Goal: Task Accomplishment & Management: Manage account settings

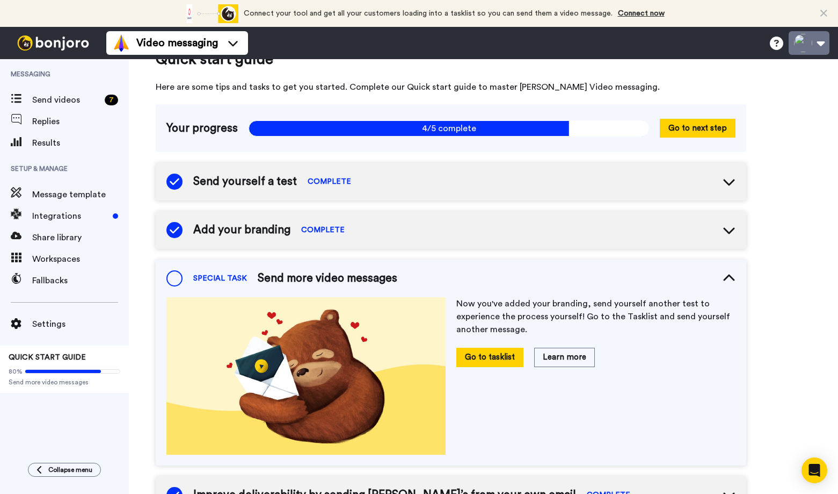
click at [824, 40] on button at bounding box center [809, 43] width 41 height 24
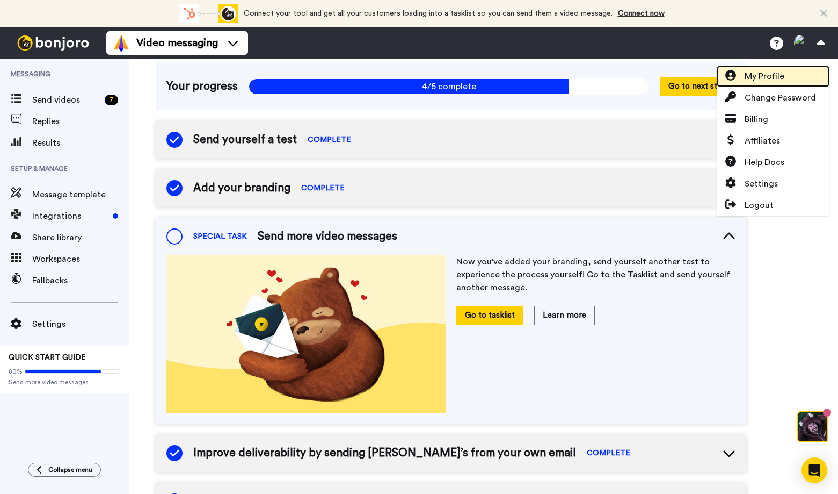
click at [772, 78] on span "My Profile" at bounding box center [765, 76] width 40 height 13
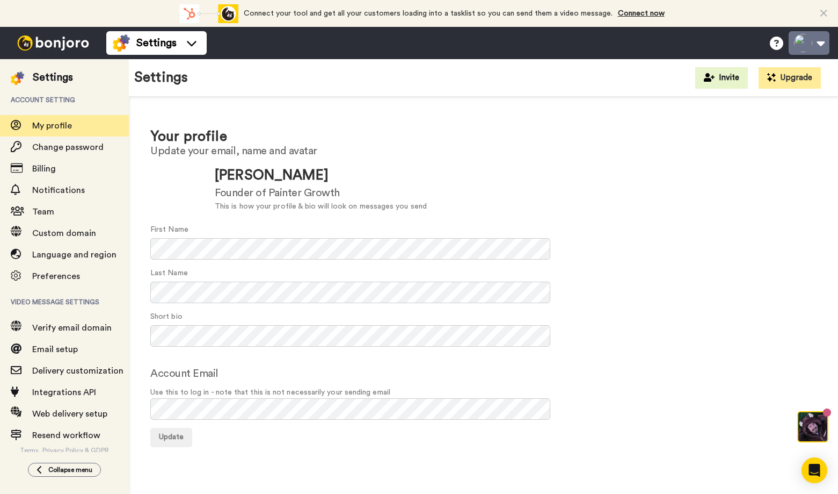
click at [823, 42] on button at bounding box center [809, 43] width 41 height 24
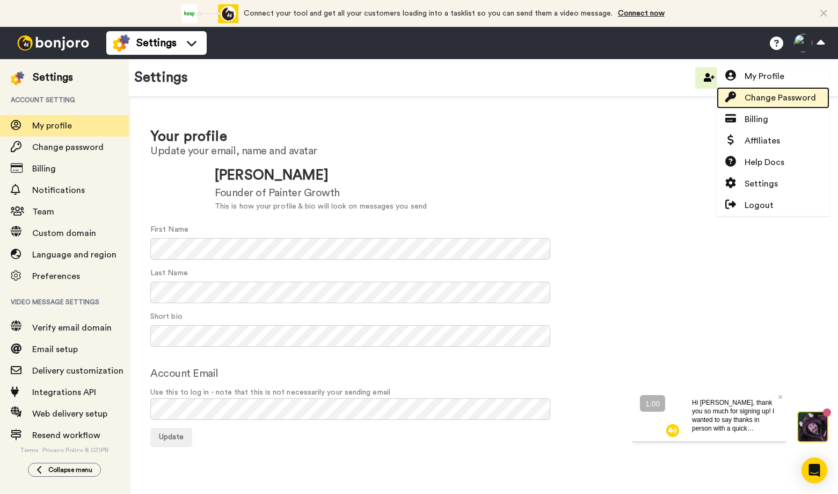
click at [769, 98] on span "Change Password" at bounding box center [780, 97] width 71 height 13
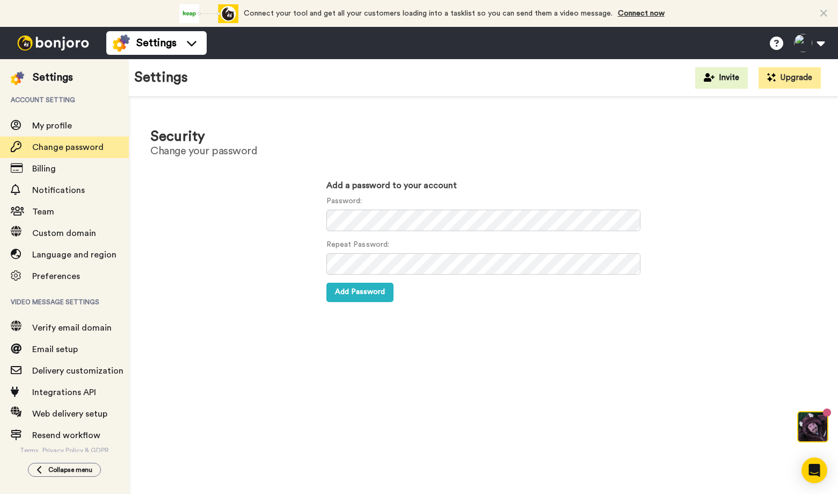
click at [564, 183] on h3 "Add a password to your account" at bounding box center [484, 186] width 315 height 10
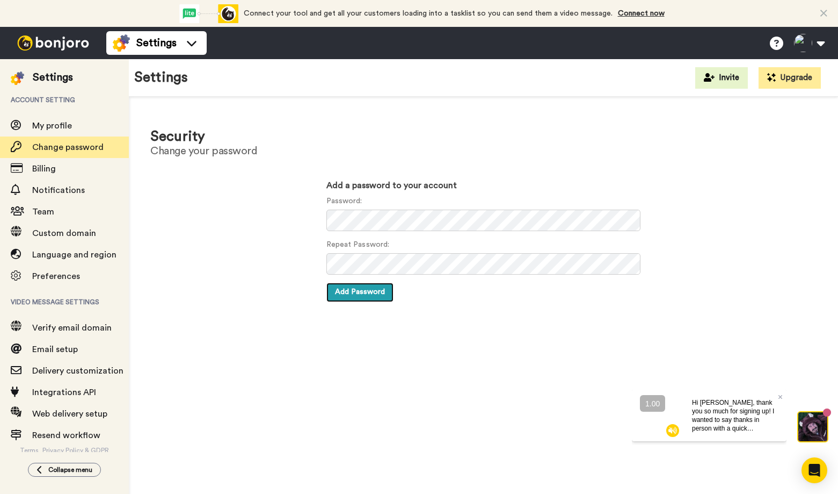
click at [363, 295] on span "Add Password" at bounding box center [360, 292] width 50 height 8
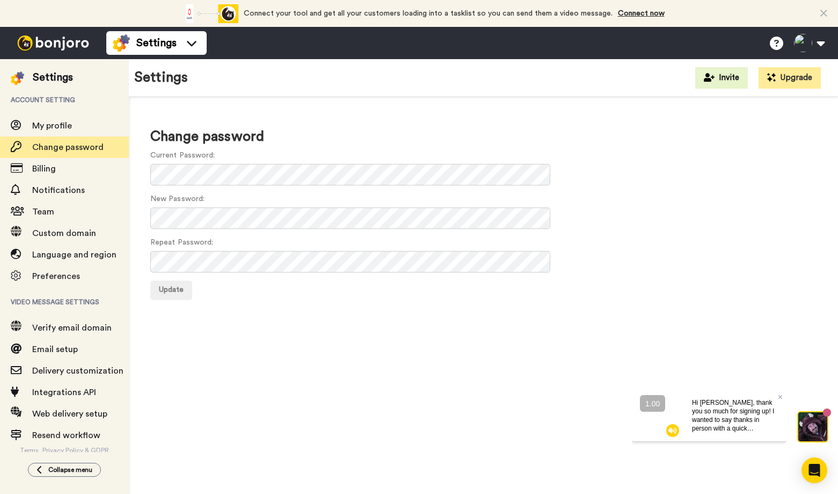
click at [332, 82] on div "Settings Invite Upgrade" at bounding box center [483, 78] width 709 height 38
